Goal: Information Seeking & Learning: Learn about a topic

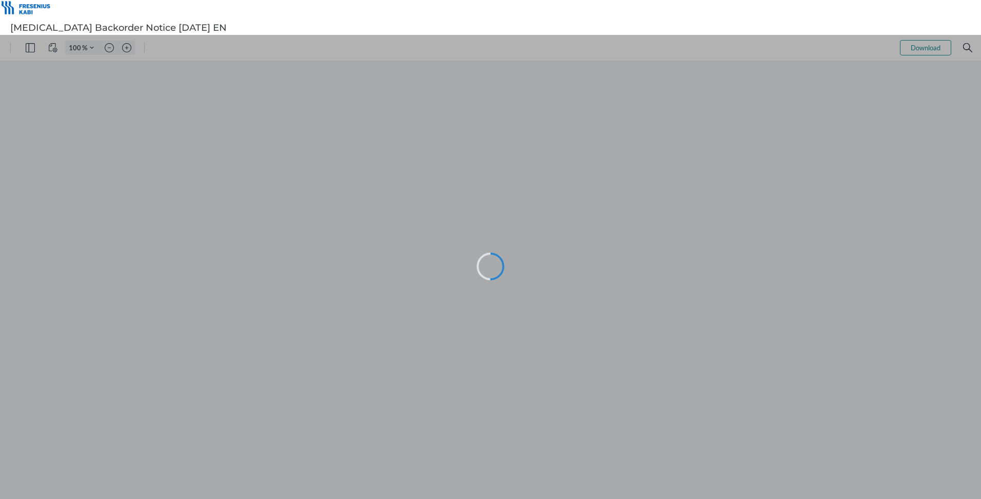
type input "107"
